Goal: Transaction & Acquisition: Obtain resource

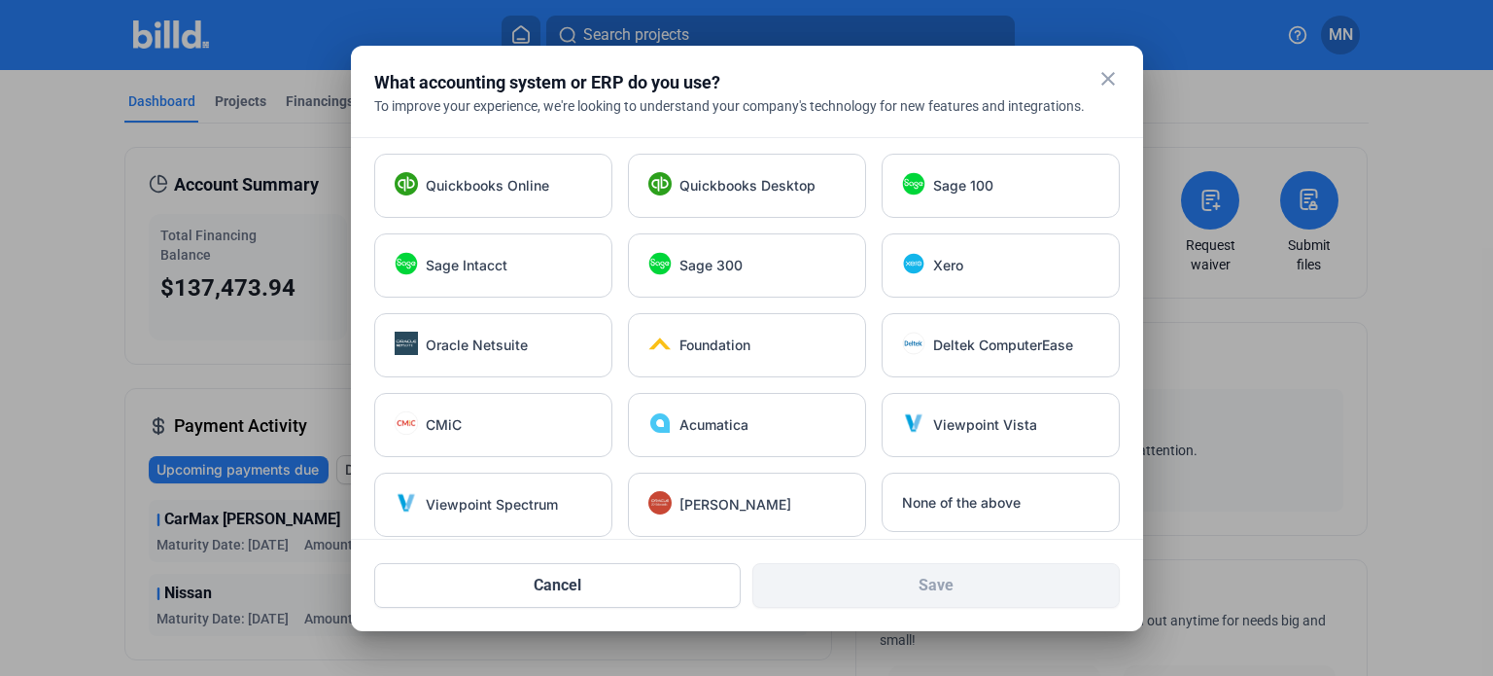
click at [1105, 73] on mat-icon "close" at bounding box center [1107, 78] width 23 height 23
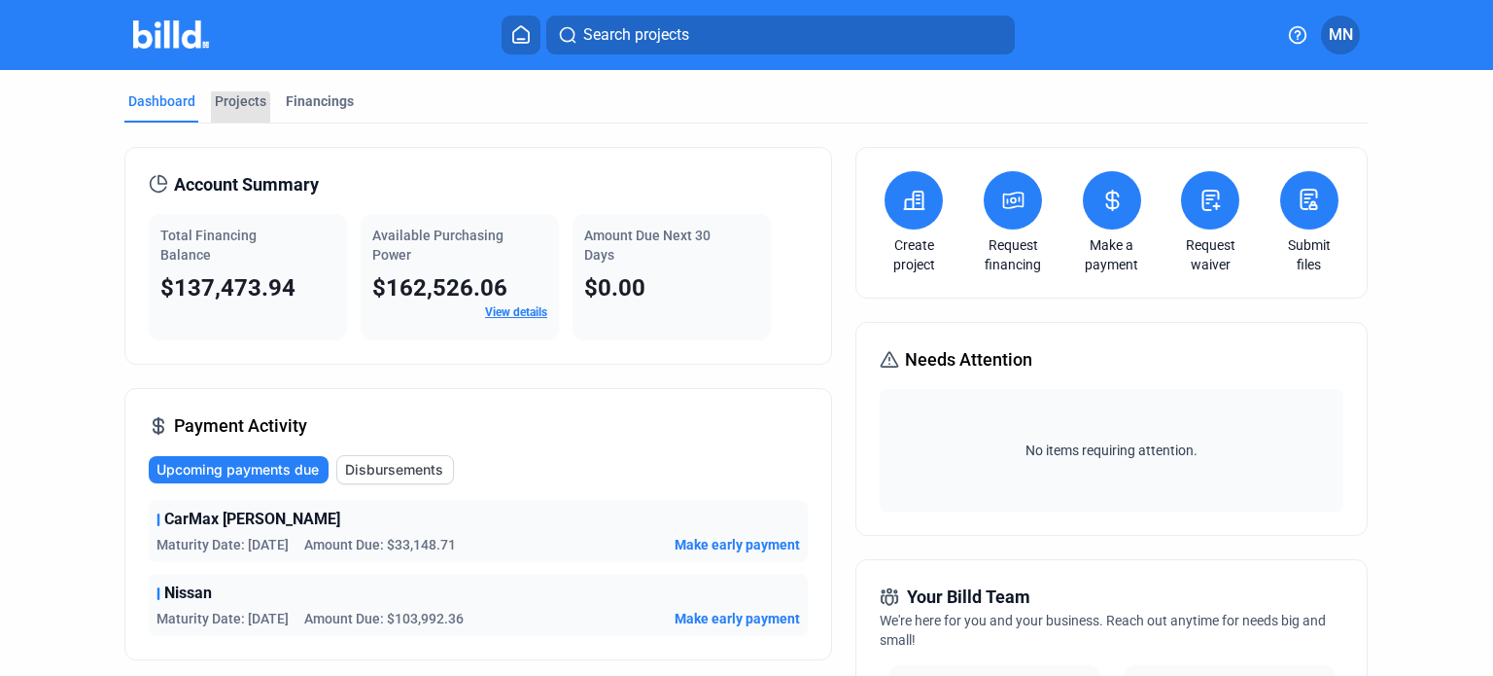
click at [232, 108] on div "Projects" at bounding box center [241, 100] width 52 height 19
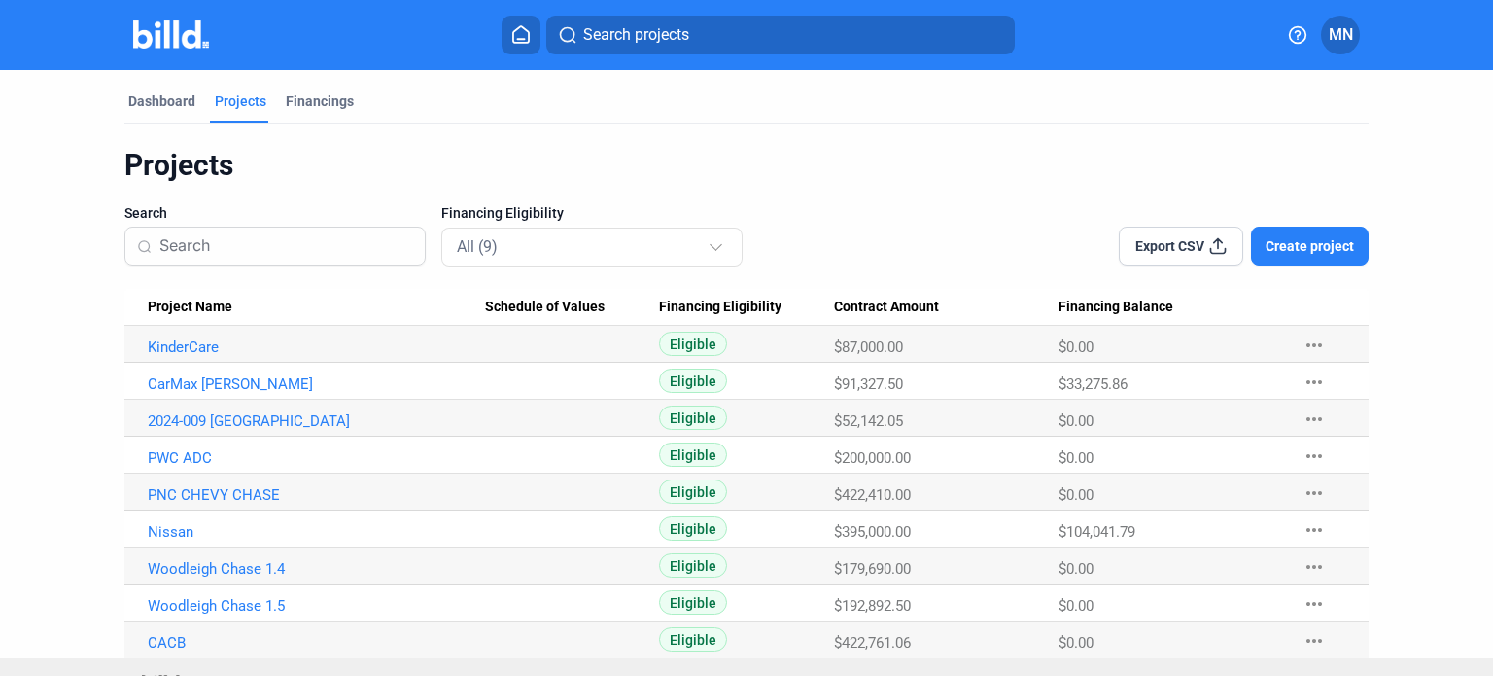
click at [272, 415] on link "2024-009 [GEOGRAPHIC_DATA]" at bounding box center [316, 420] width 337 height 17
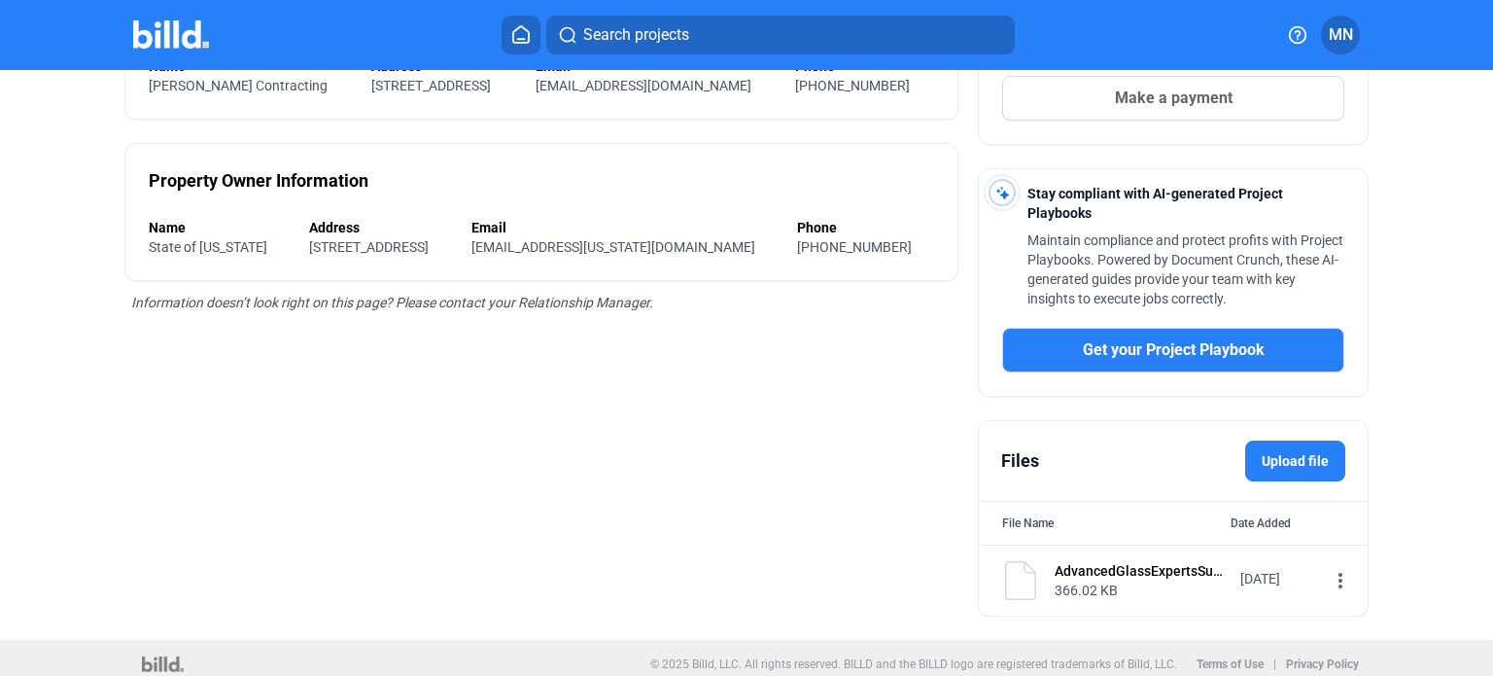
scroll to position [419, 0]
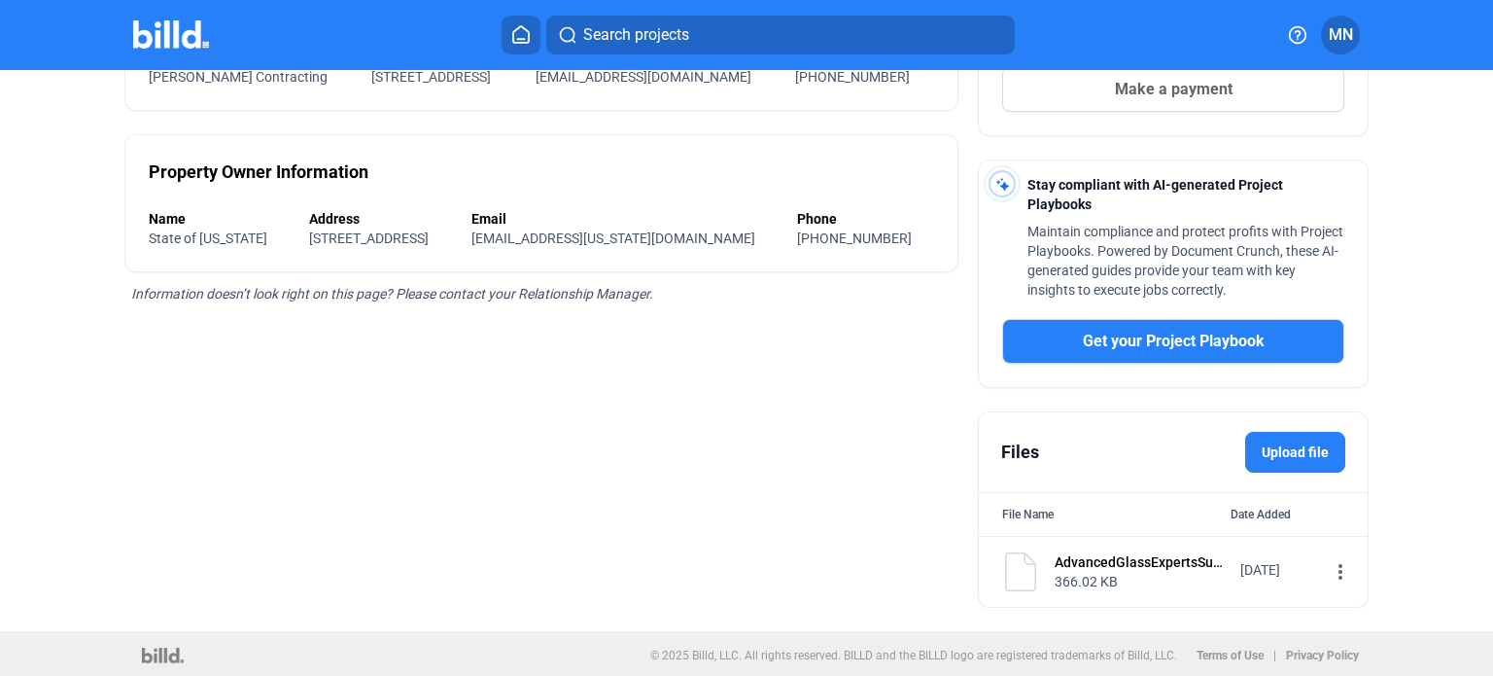
click at [1329, 568] on mat-icon "more_vert" at bounding box center [1340, 571] width 23 height 23
click at [1182, 633] on button "Download" at bounding box center [1201, 650] width 272 height 47
